Goal: Task Accomplishment & Management: Complete application form

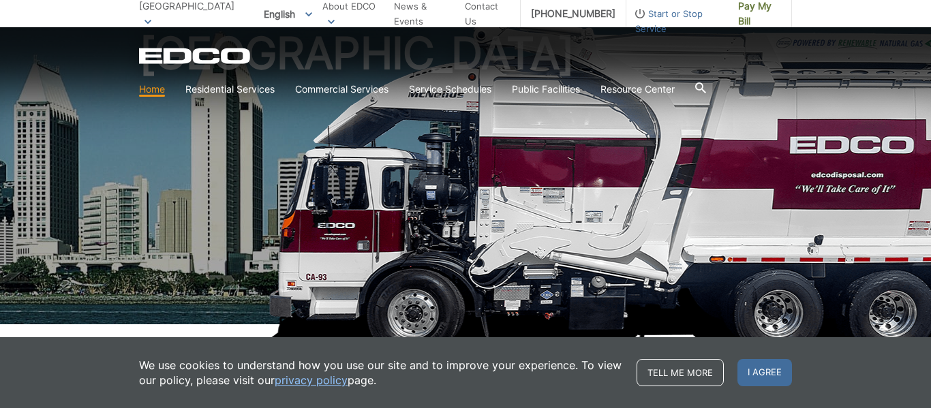
scroll to position [112, 0]
click at [641, 16] on span "Start or Stop Service" at bounding box center [677, 21] width 102 height 30
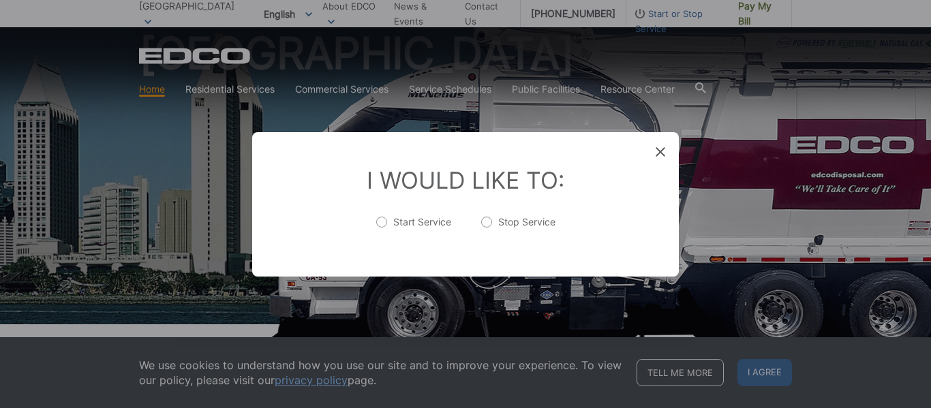
click at [425, 217] on label "Start Service" at bounding box center [413, 228] width 75 height 27
radio input "true"
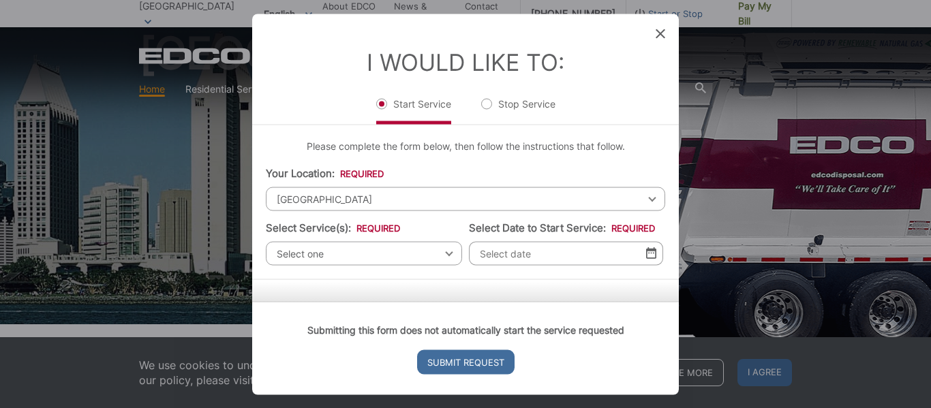
click at [397, 256] on span "Select one" at bounding box center [364, 253] width 196 height 24
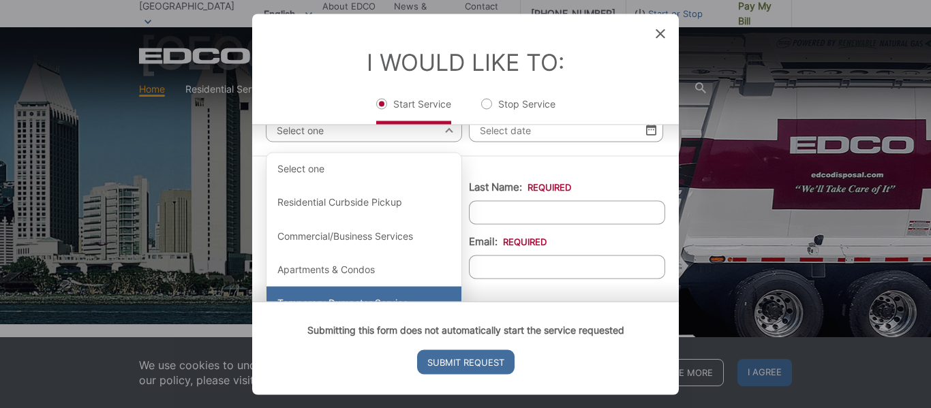
scroll to position [127, 0]
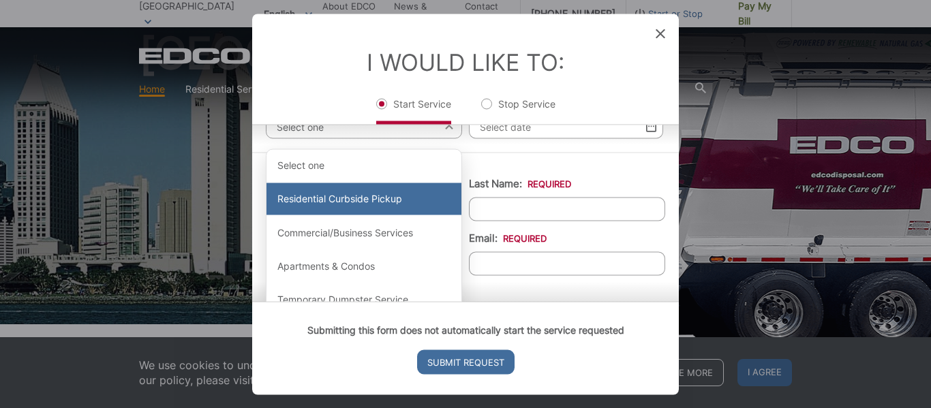
click at [398, 204] on div "Residential Curbside Pickup" at bounding box center [364, 199] width 195 height 33
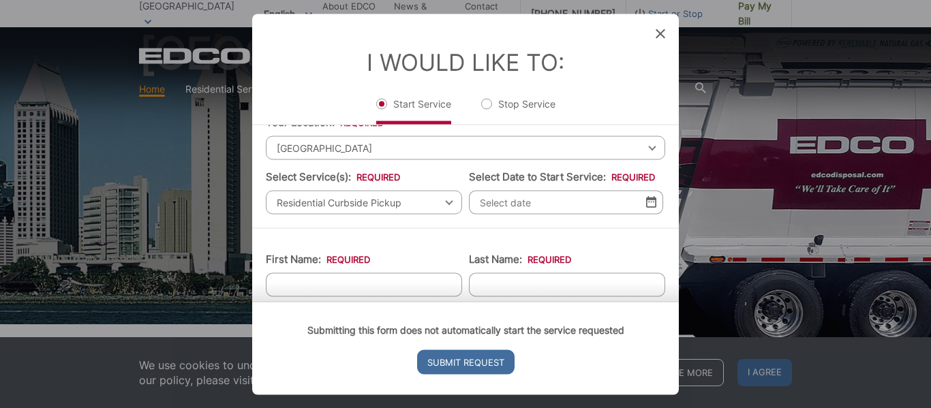
scroll to position [0, 0]
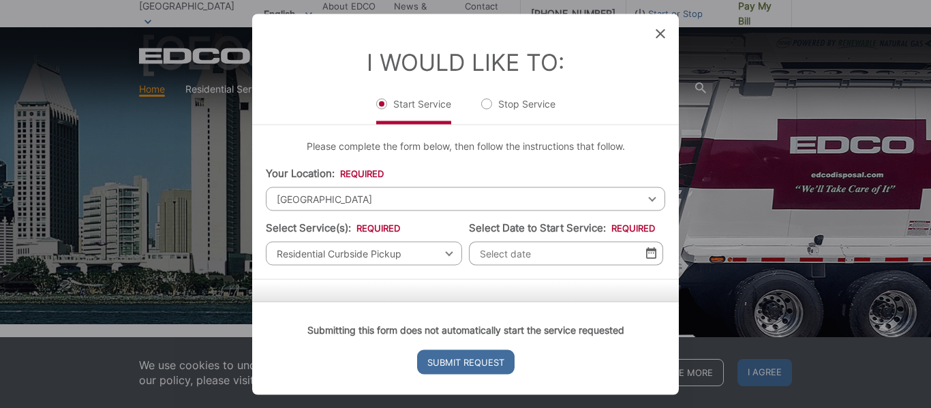
click at [654, 39] on div "I Would Like To: Start Service Stop Service" at bounding box center [465, 69] width 427 height 110
click at [658, 36] on icon at bounding box center [661, 34] width 10 height 10
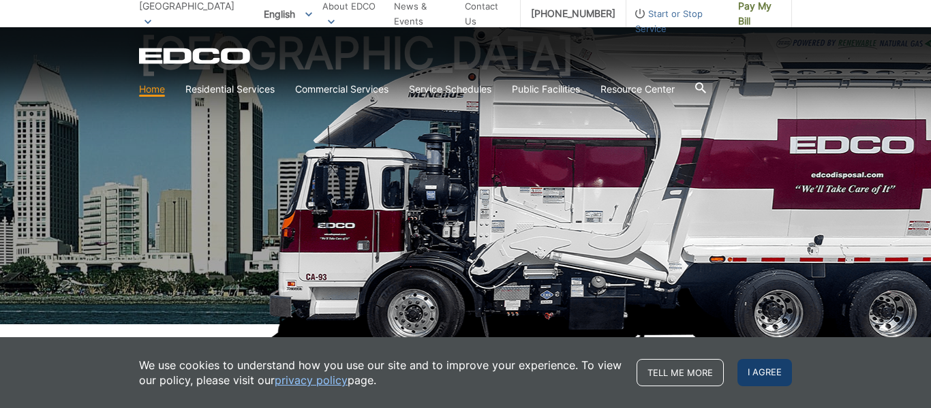
click at [771, 378] on span "I agree" at bounding box center [765, 372] width 55 height 27
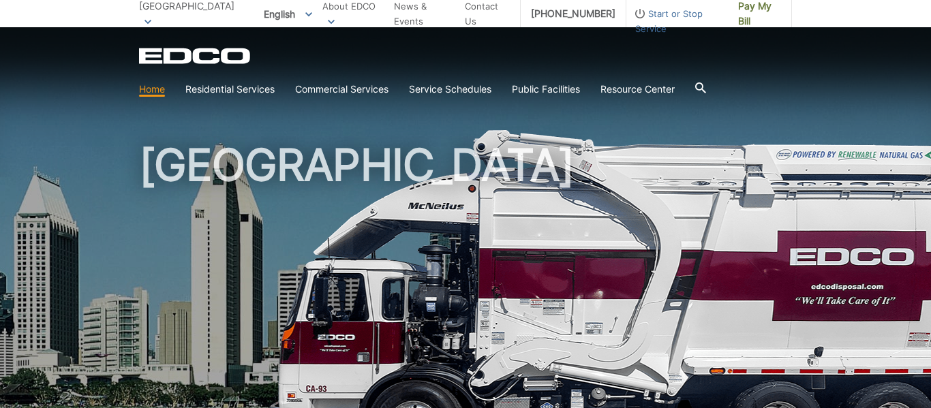
scroll to position [1, 0]
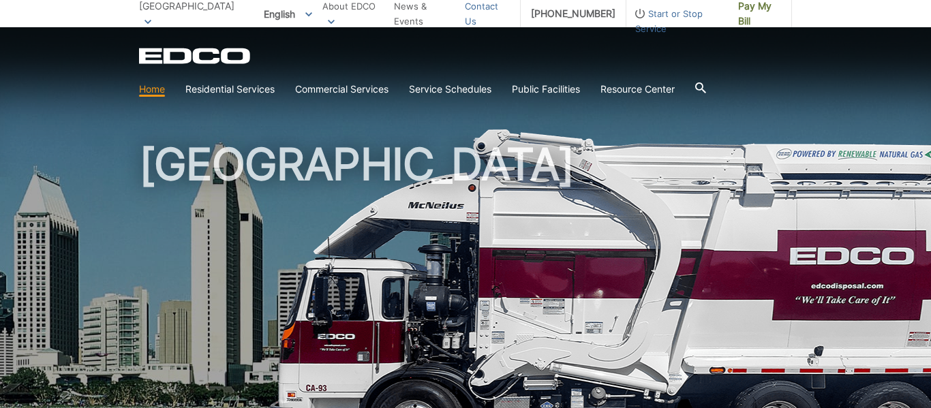
click at [490, 17] on link "Contact Us" at bounding box center [487, 14] width 45 height 30
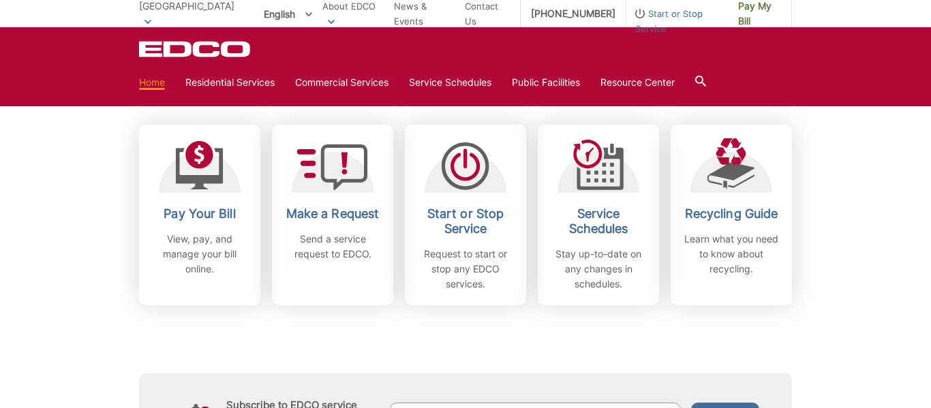
scroll to position [361, 0]
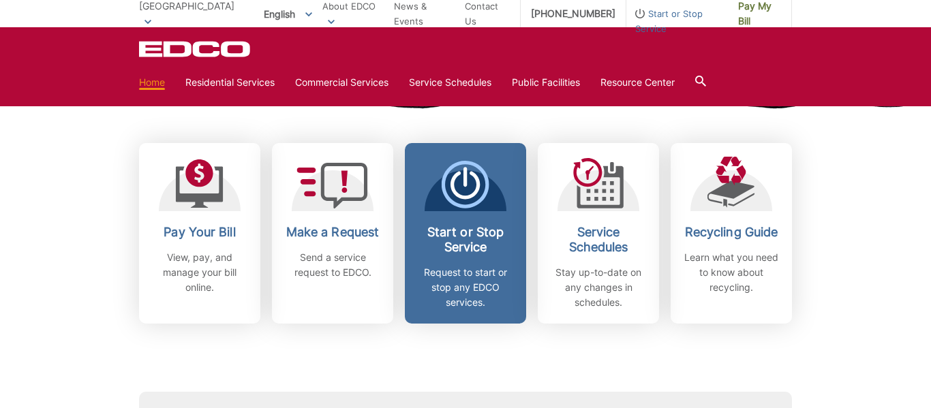
click at [446, 252] on h2 "Start or Stop Service" at bounding box center [465, 240] width 101 height 30
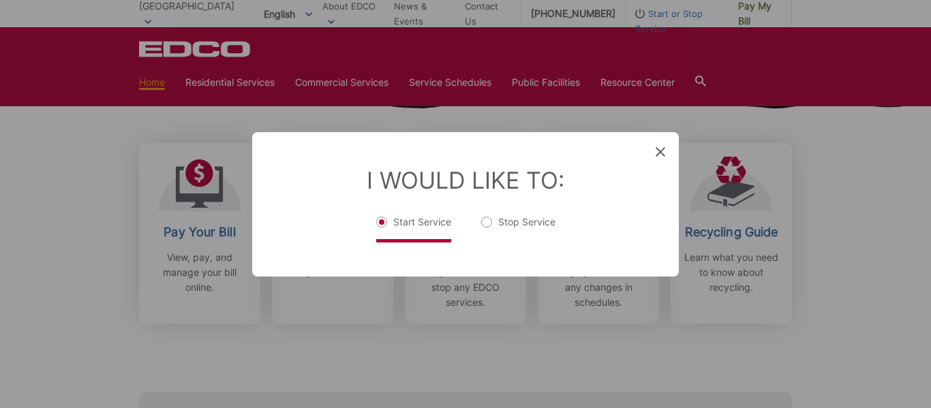
click at [401, 226] on label "Start Service" at bounding box center [413, 228] width 75 height 27
click at [441, 242] on div "I Would Like To: Start Service Stop Service" at bounding box center [465, 204] width 427 height 145
click at [470, 262] on div "I Would Like To: Start Service Stop Service" at bounding box center [465, 204] width 427 height 145
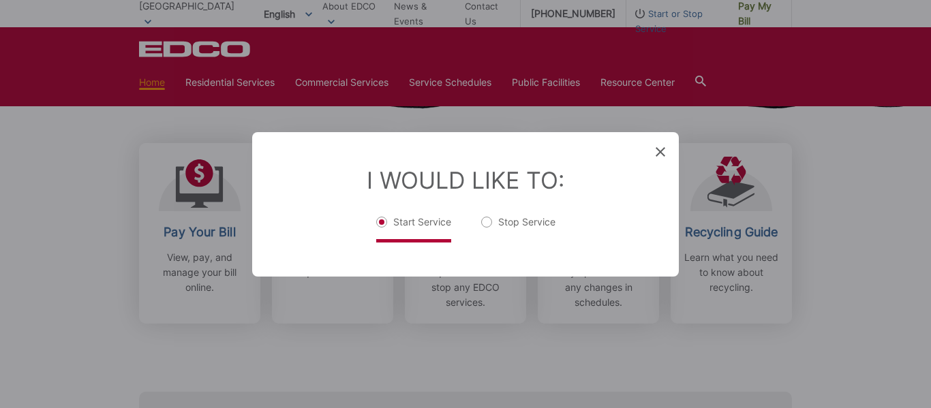
click at [517, 229] on label "Stop Service" at bounding box center [518, 228] width 74 height 27
radio input "true"
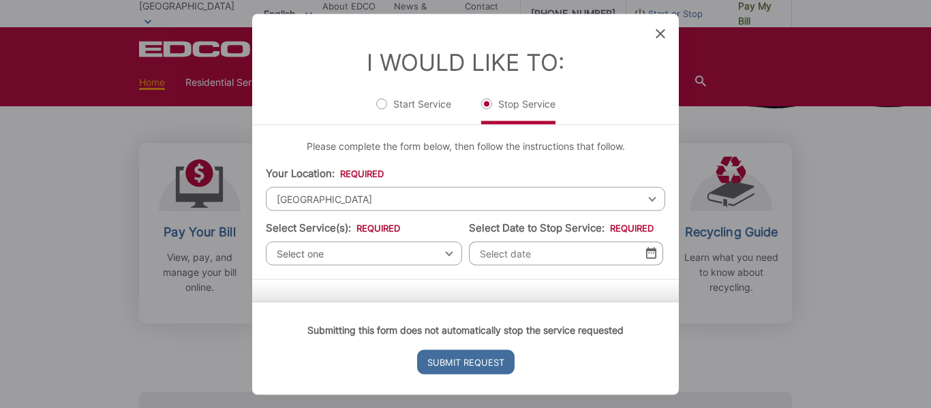
click at [440, 108] on label "Start Service" at bounding box center [413, 110] width 75 height 27
radio input "true"
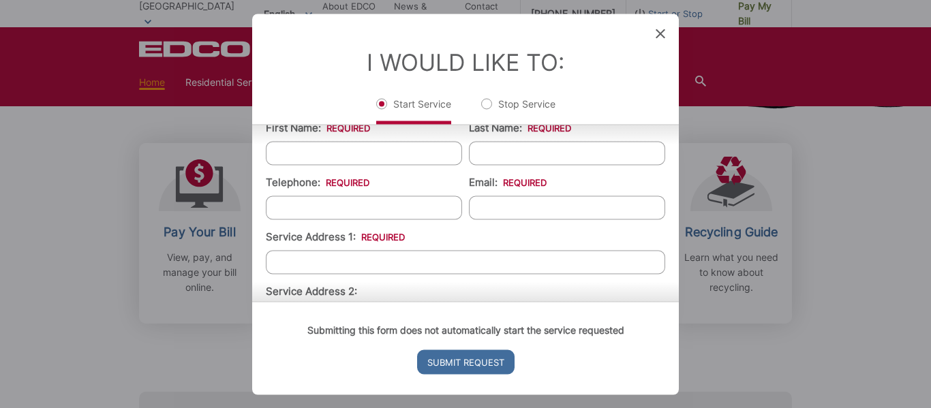
scroll to position [0, 0]
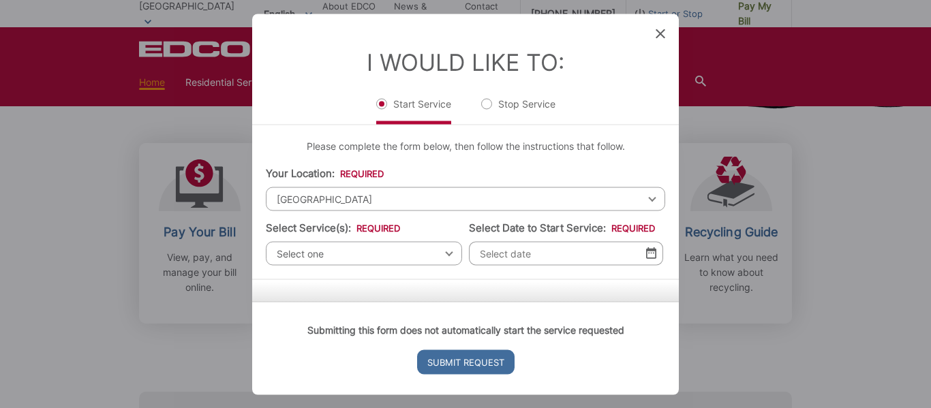
click at [667, 32] on div "I Would Like To: Start Service Stop Service" at bounding box center [465, 69] width 427 height 110
click at [662, 35] on icon at bounding box center [661, 34] width 10 height 10
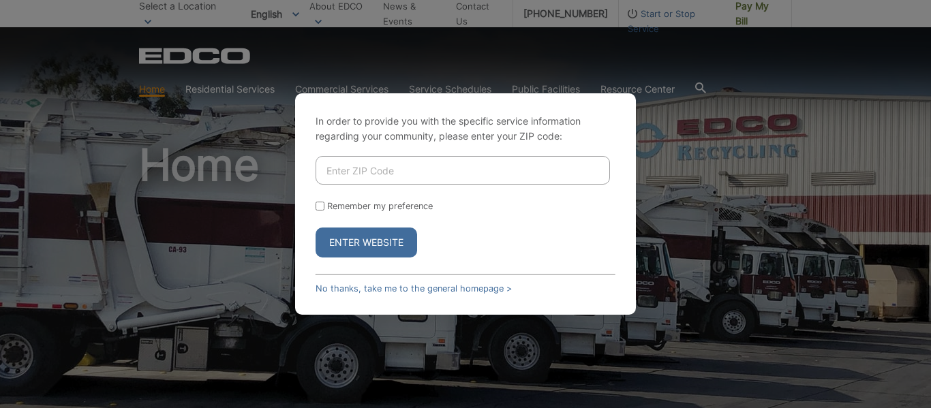
click at [717, 191] on div "In order to provide you with the specific service information regarding your co…" at bounding box center [465, 204] width 931 height 408
click at [562, 177] on input "Enter ZIP Code" at bounding box center [463, 170] width 294 height 29
click at [463, 158] on input "Enter ZIP Code" at bounding box center [463, 170] width 294 height 29
type input "92037"
click at [386, 250] on button "Enter Website" at bounding box center [367, 243] width 102 height 30
